Goal: Task Accomplishment & Management: Manage account settings

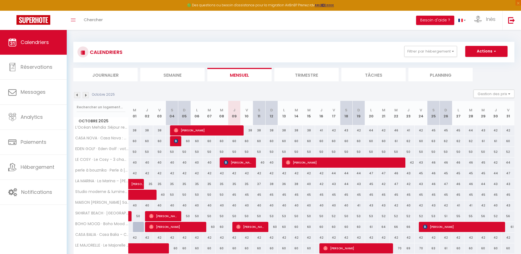
scroll to position [27, 0]
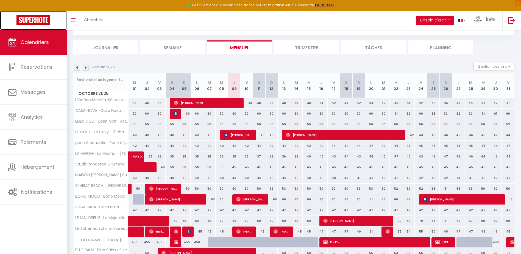
click at [42, 16] on img at bounding box center [33, 20] width 34 height 10
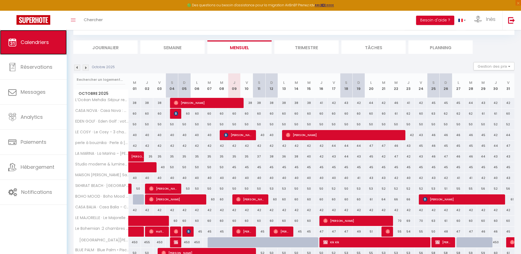
click at [51, 38] on link "Calendriers" at bounding box center [33, 42] width 67 height 25
click at [100, 23] on link "Chercher" at bounding box center [93, 20] width 27 height 19
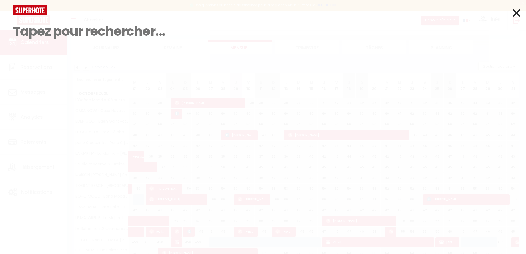
click at [515, 10] on icon at bounding box center [516, 13] width 8 height 14
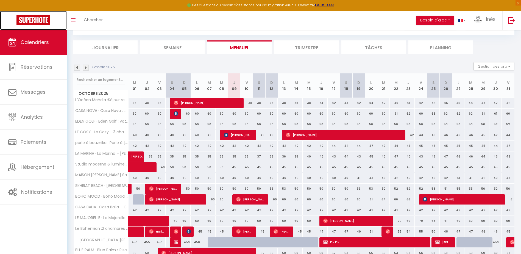
click at [52, 23] on link at bounding box center [33, 20] width 67 height 19
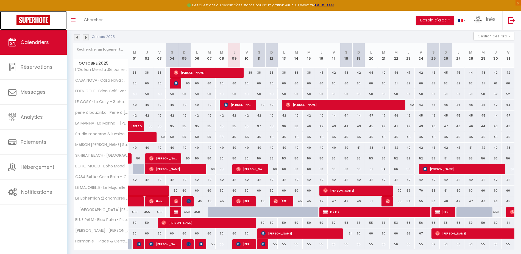
scroll to position [49, 0]
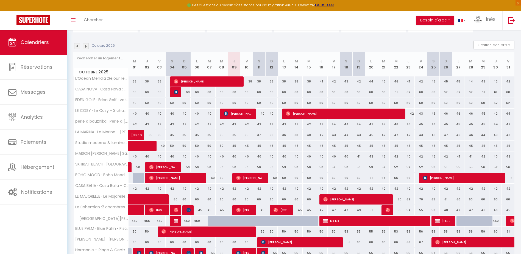
click at [76, 45] on img at bounding box center [77, 46] width 6 height 6
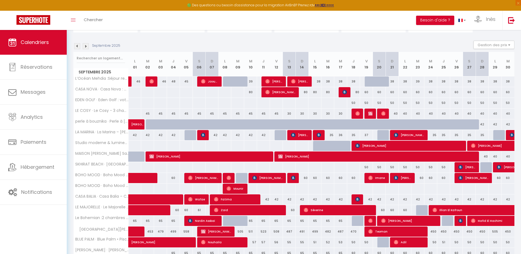
click at [85, 46] on img at bounding box center [86, 46] width 6 height 6
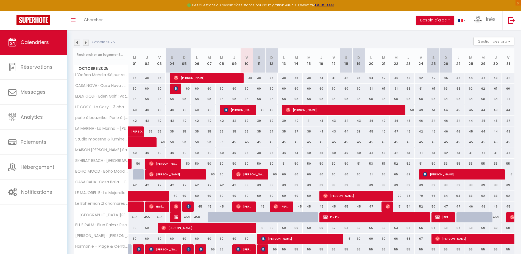
scroll to position [76, 0]
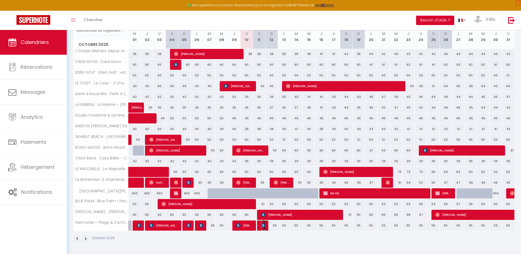
click at [262, 226] on img at bounding box center [263, 225] width 4 height 4
select select "OK"
select select "0"
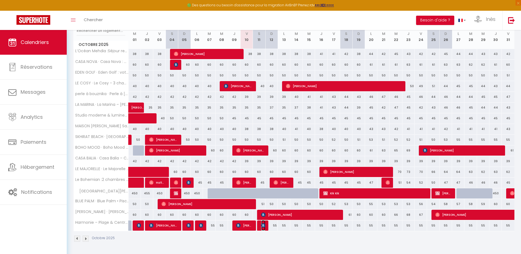
select select "1"
select select
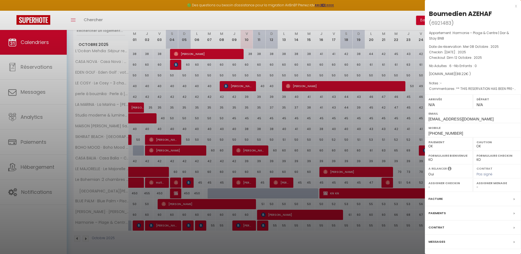
click at [271, 239] on div at bounding box center [260, 127] width 521 height 254
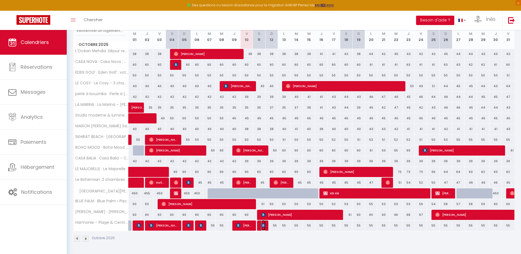
click at [263, 225] on img at bounding box center [263, 225] width 4 height 4
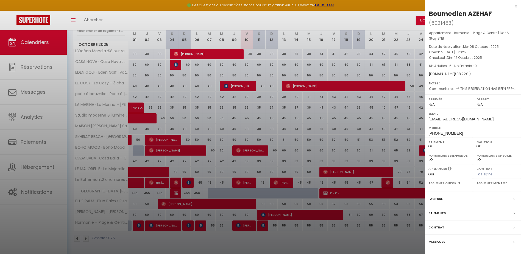
click at [265, 237] on div at bounding box center [260, 127] width 521 height 254
